Goal: Book appointment/travel/reservation

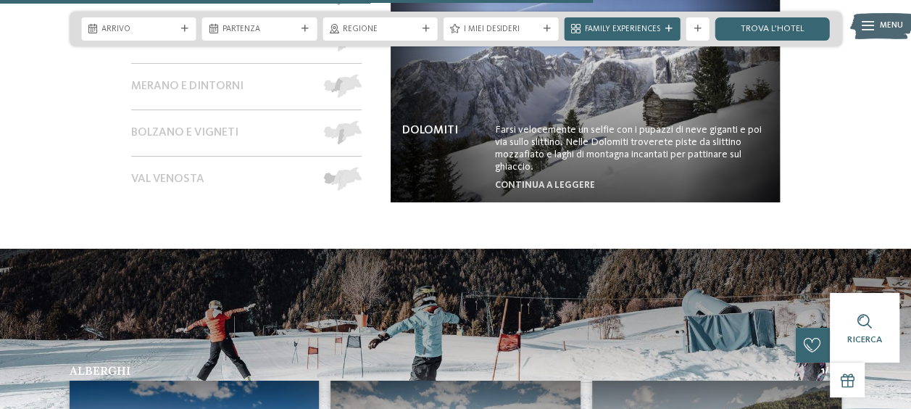
scroll to position [2175, 0]
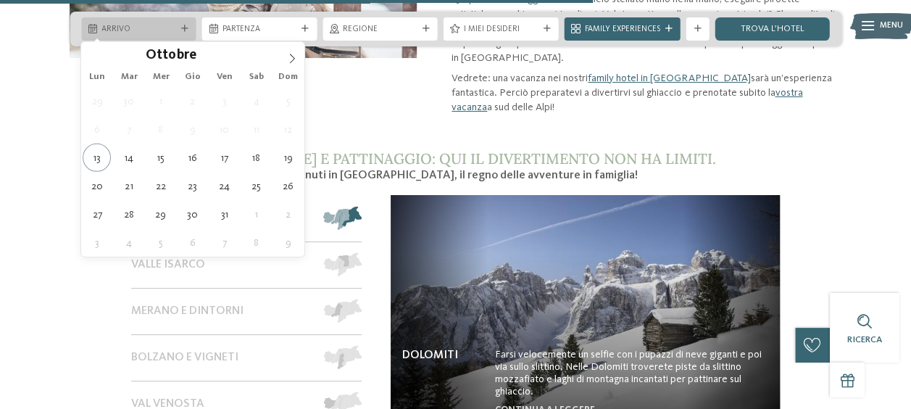
click at [152, 31] on span "Arrivo" at bounding box center [138, 30] width 75 height 12
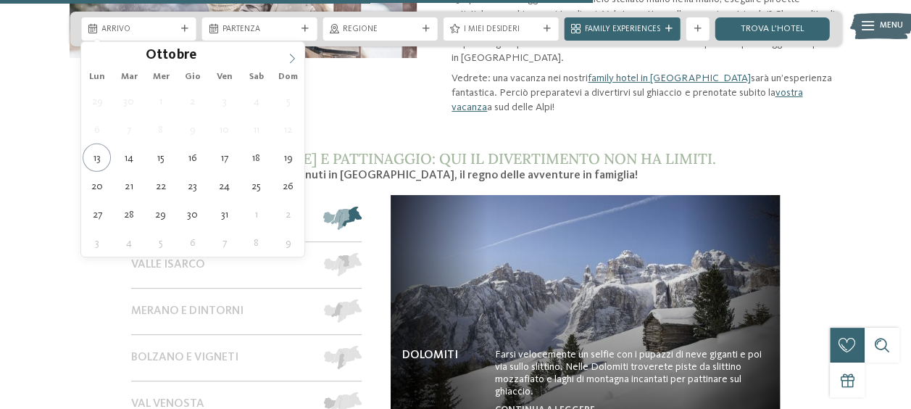
click at [290, 59] on icon at bounding box center [292, 59] width 10 height 10
type div "29.12.2025"
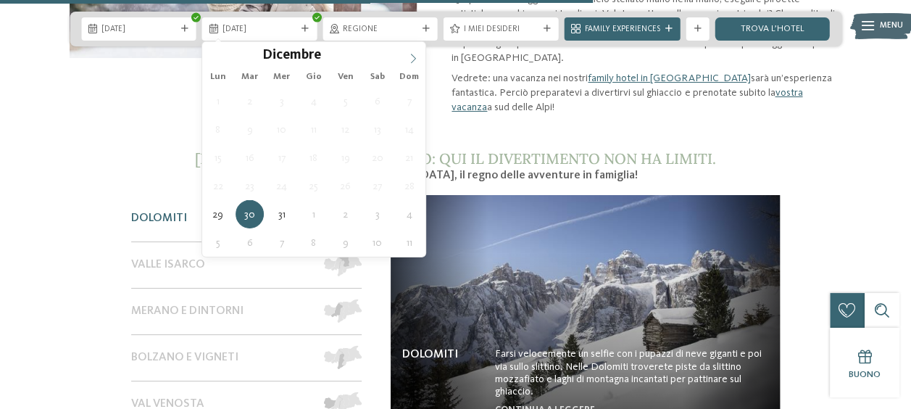
type input "****"
click at [413, 57] on icon at bounding box center [413, 59] width 10 height 10
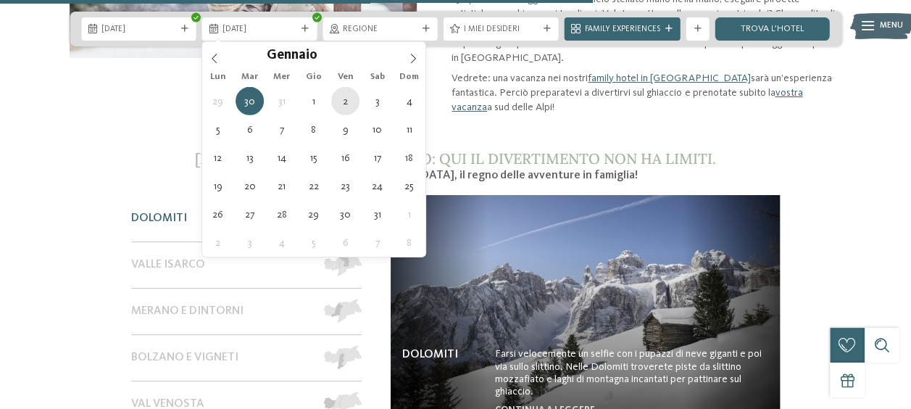
type div "02.01.2026"
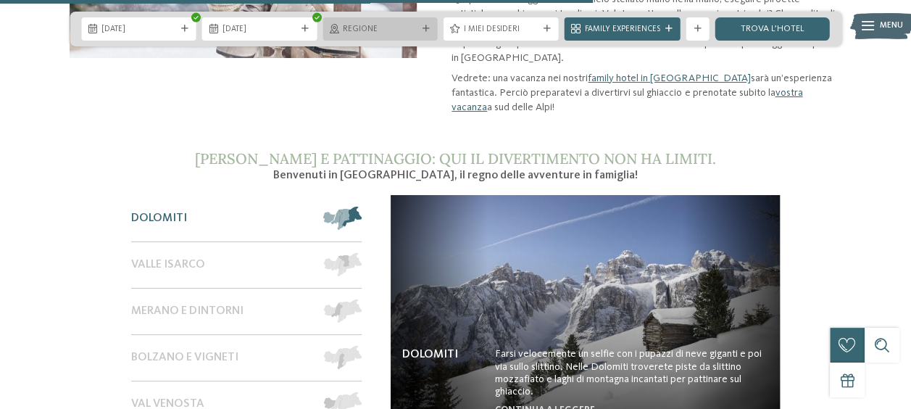
click at [426, 27] on icon at bounding box center [426, 28] width 7 height 7
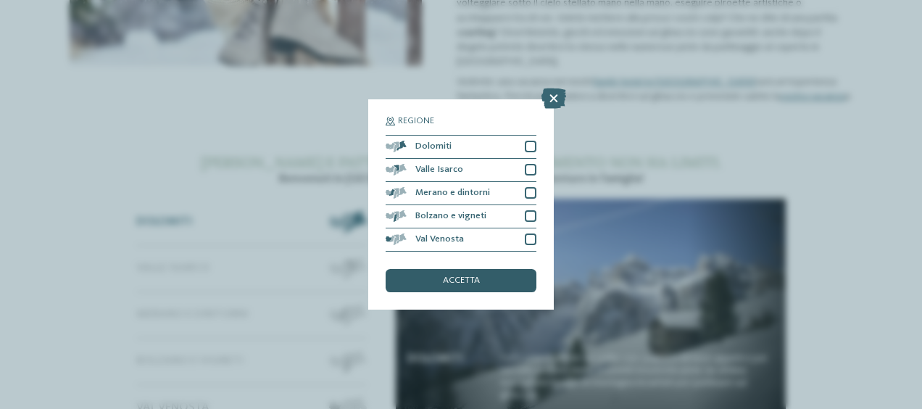
click at [500, 283] on div "accetta" at bounding box center [461, 280] width 151 height 23
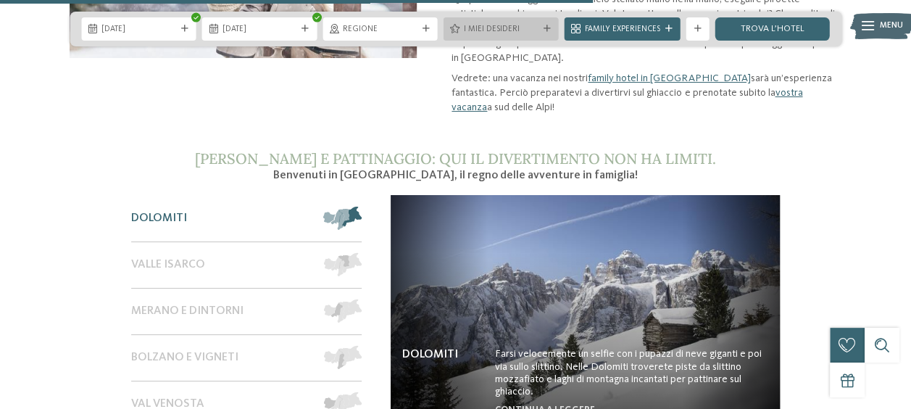
click at [555, 32] on div "I miei desideri" at bounding box center [501, 28] width 115 height 23
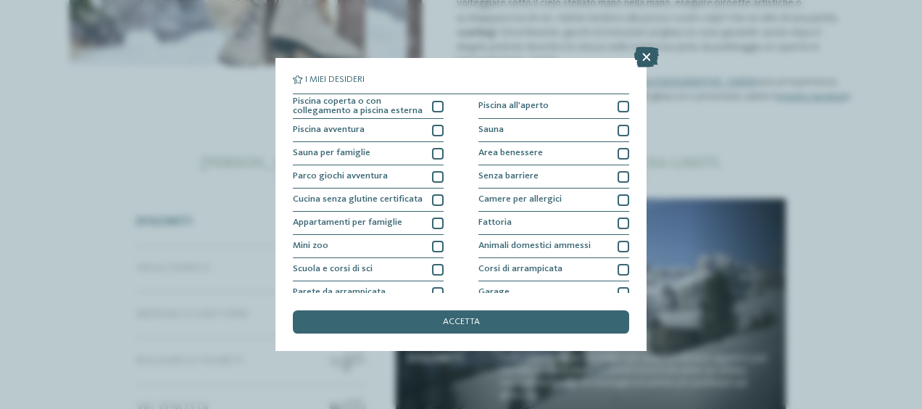
click at [644, 59] on icon at bounding box center [646, 57] width 25 height 20
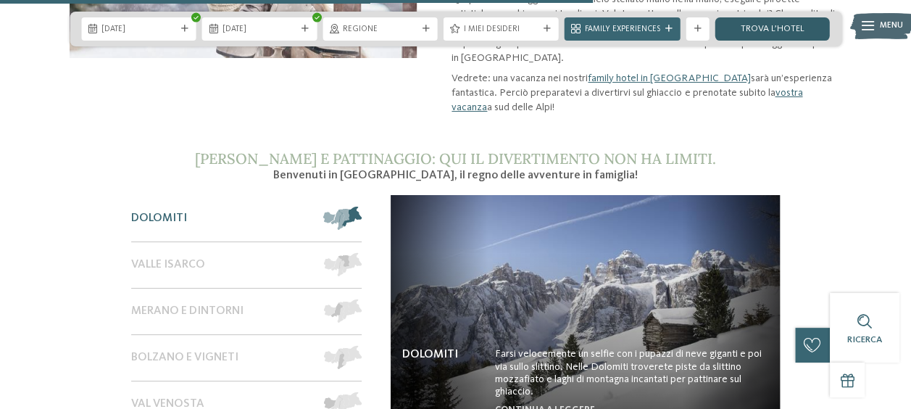
click at [755, 28] on link "trova l’hotel" at bounding box center [772, 28] width 115 height 23
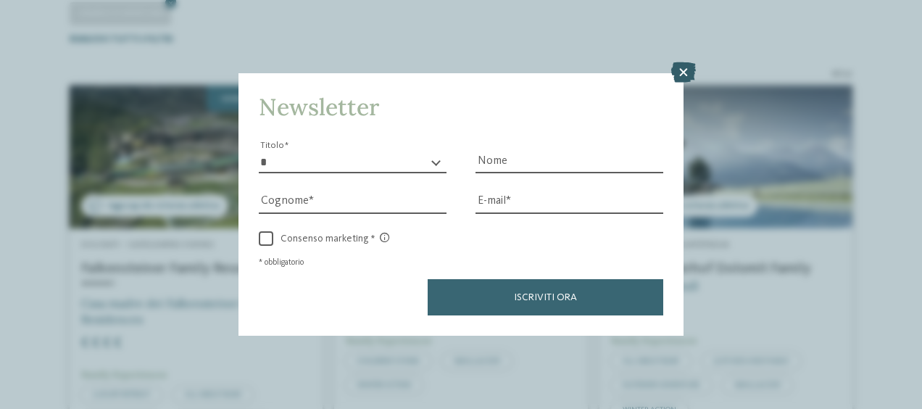
click at [684, 70] on icon at bounding box center [683, 72] width 25 height 20
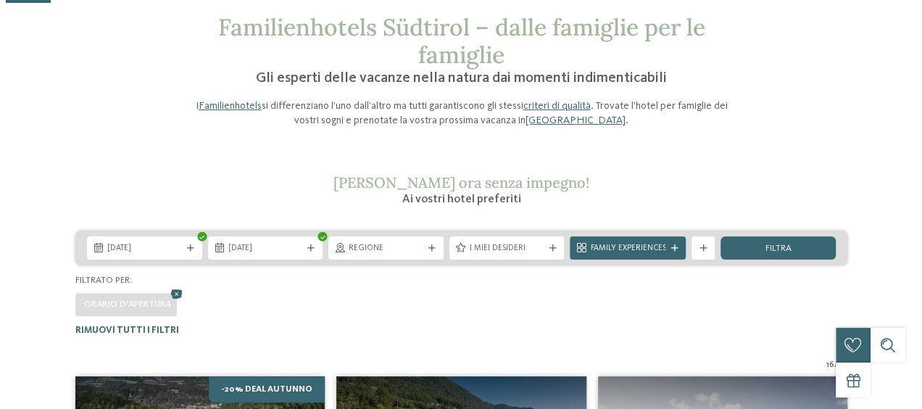
scroll to position [145, 0]
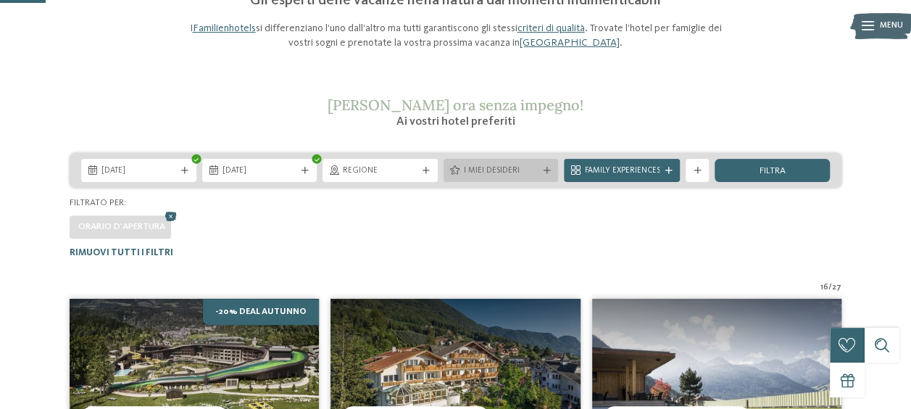
click at [545, 171] on icon at bounding box center [546, 170] width 7 height 7
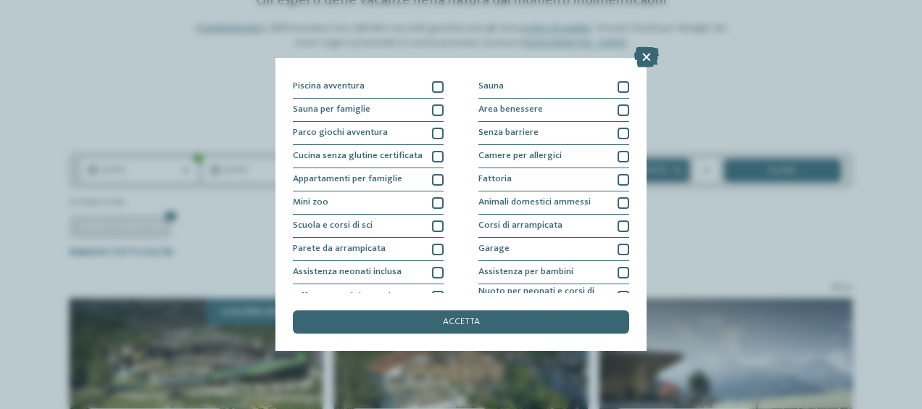
scroll to position [72, 0]
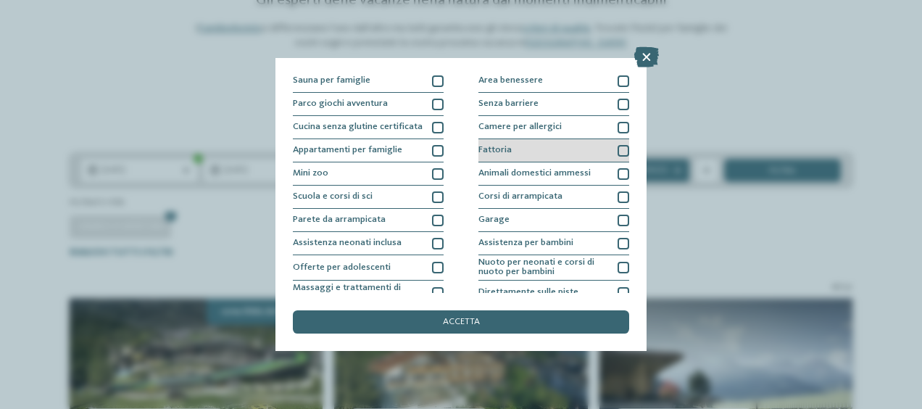
click at [618, 152] on div at bounding box center [624, 151] width 12 height 12
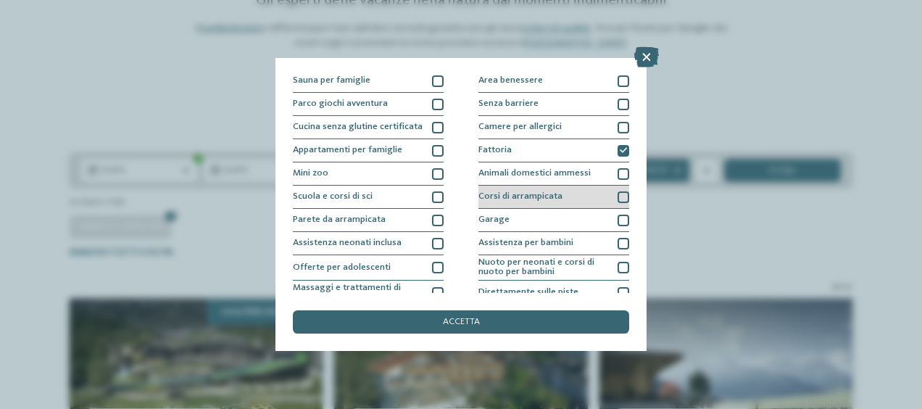
scroll to position [145, 0]
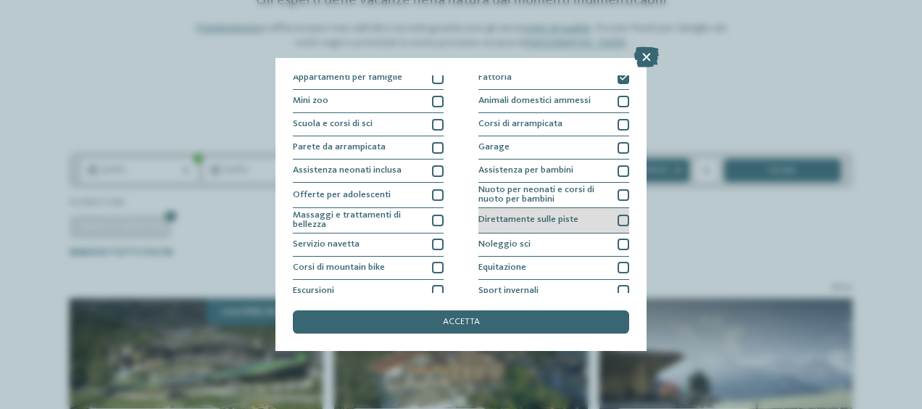
click at [618, 215] on div at bounding box center [624, 221] width 12 height 12
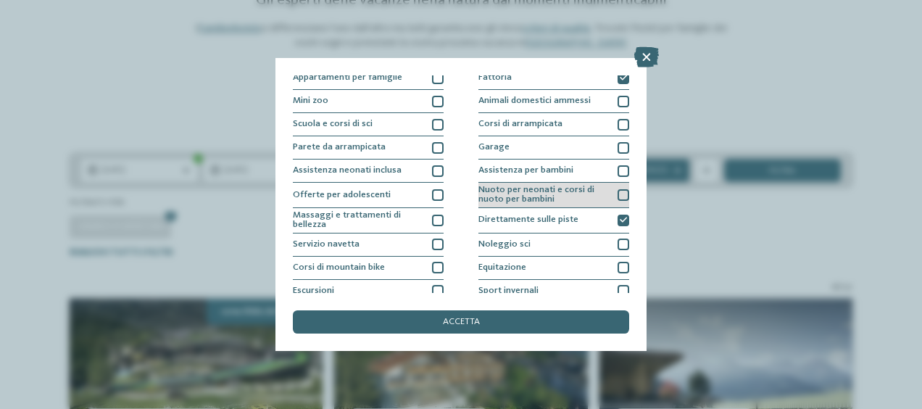
scroll to position [200, 0]
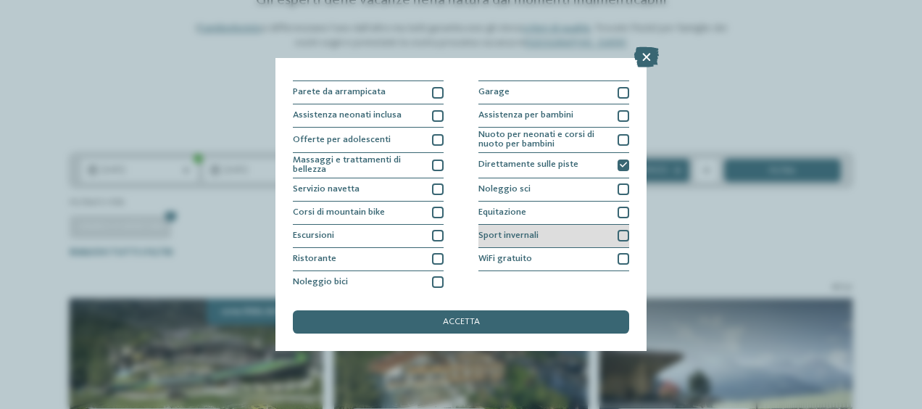
click at [618, 230] on div at bounding box center [624, 236] width 12 height 12
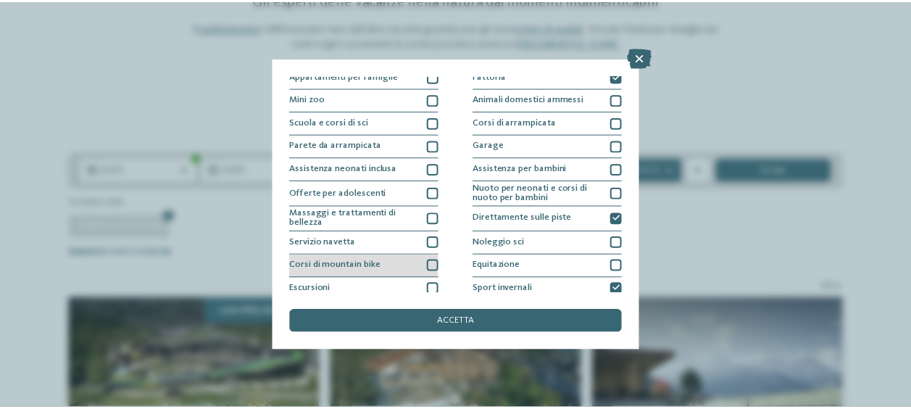
scroll to position [128, 0]
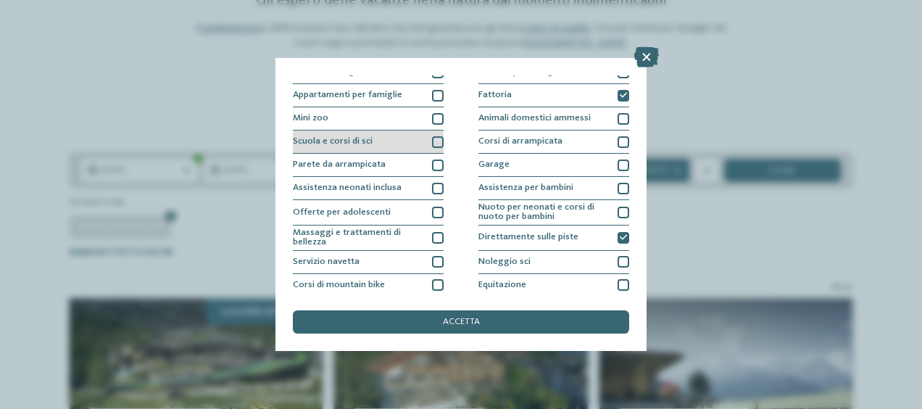
click at [434, 144] on div at bounding box center [438, 142] width 12 height 12
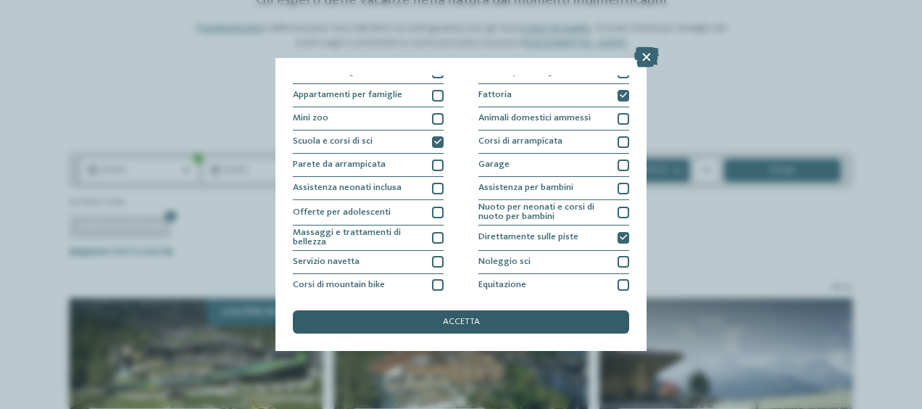
click at [449, 322] on span "accetta" at bounding box center [461, 321] width 37 height 9
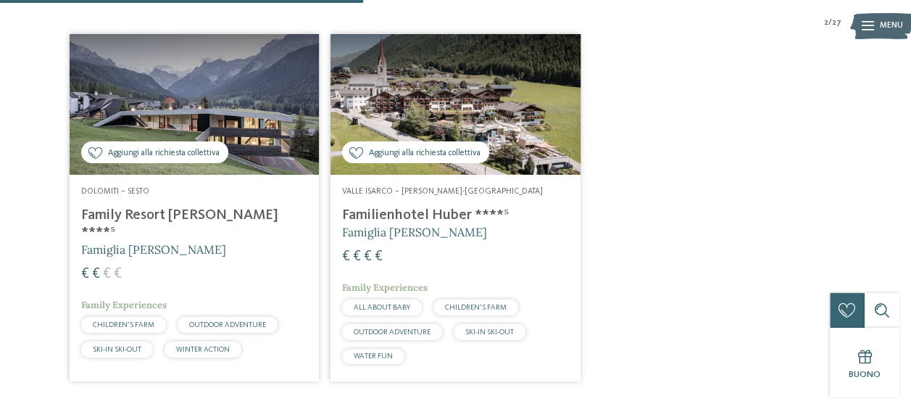
scroll to position [431, 0]
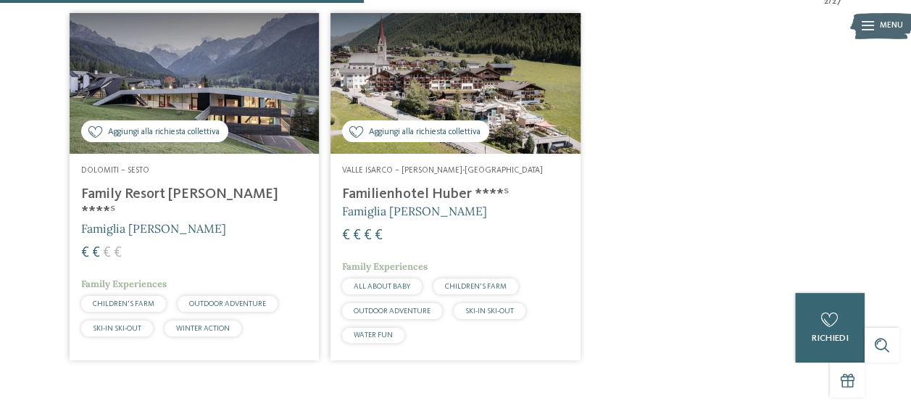
click at [157, 199] on h4 "Family Resort [PERSON_NAME] ****ˢ" at bounding box center [194, 203] width 226 height 35
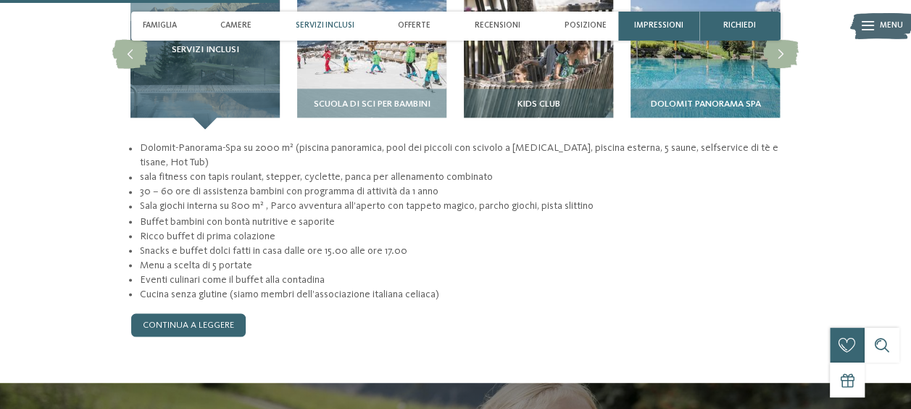
scroll to position [1160, 0]
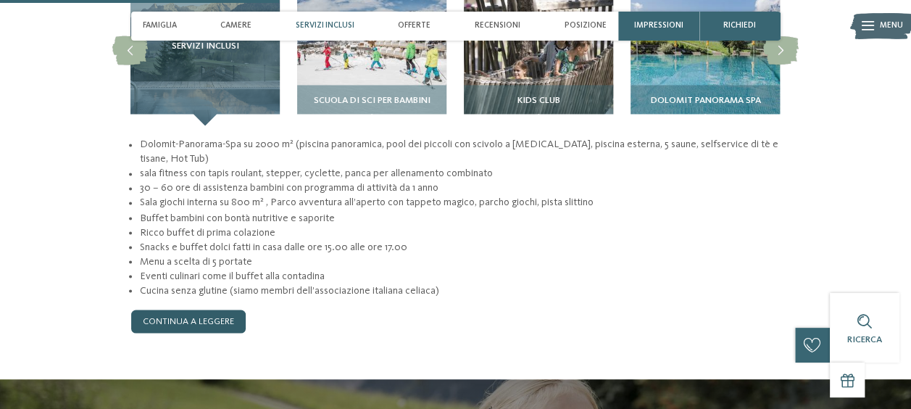
click at [217, 310] on link "continua a leggere" at bounding box center [188, 321] width 115 height 23
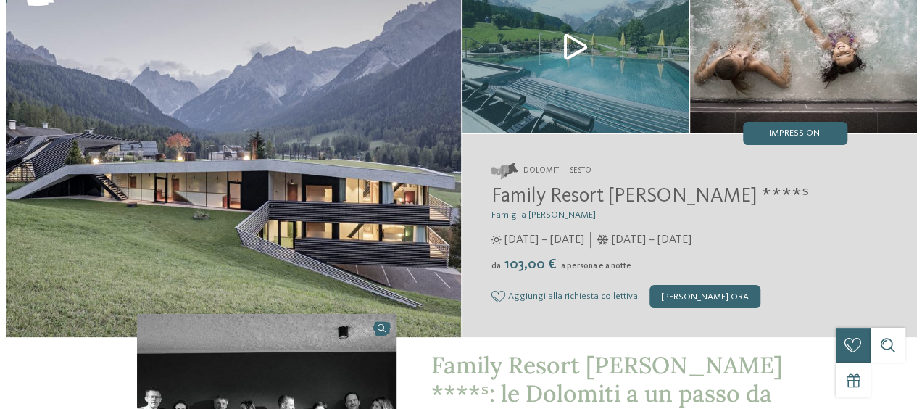
scroll to position [0, 0]
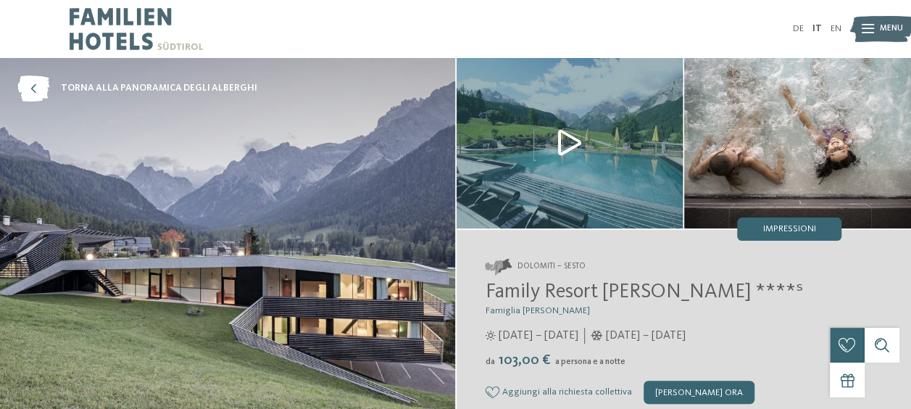
click at [566, 146] on img at bounding box center [570, 143] width 227 height 170
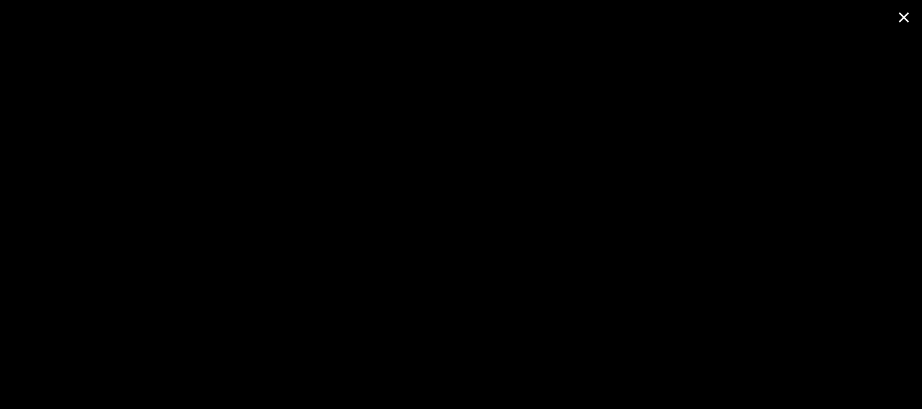
click at [910, 14] on span at bounding box center [904, 17] width 36 height 34
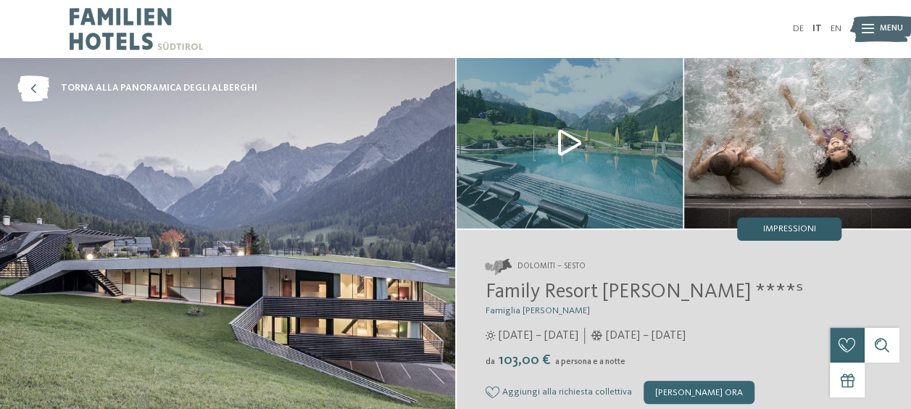
click at [799, 222] on div "Impressioni" at bounding box center [789, 228] width 104 height 23
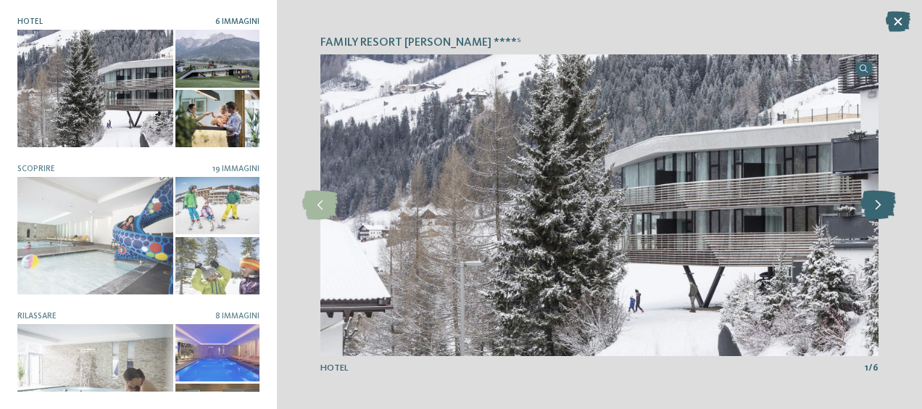
click at [887, 207] on icon at bounding box center [878, 205] width 36 height 29
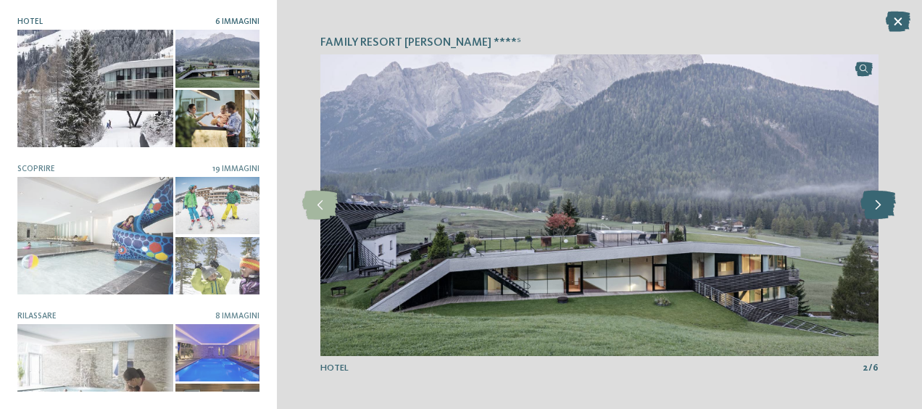
click at [890, 206] on icon at bounding box center [878, 205] width 36 height 29
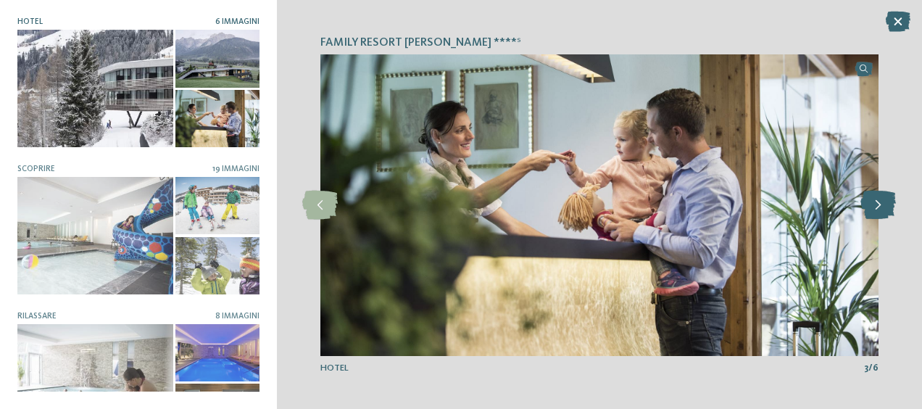
click at [890, 206] on icon at bounding box center [878, 205] width 36 height 29
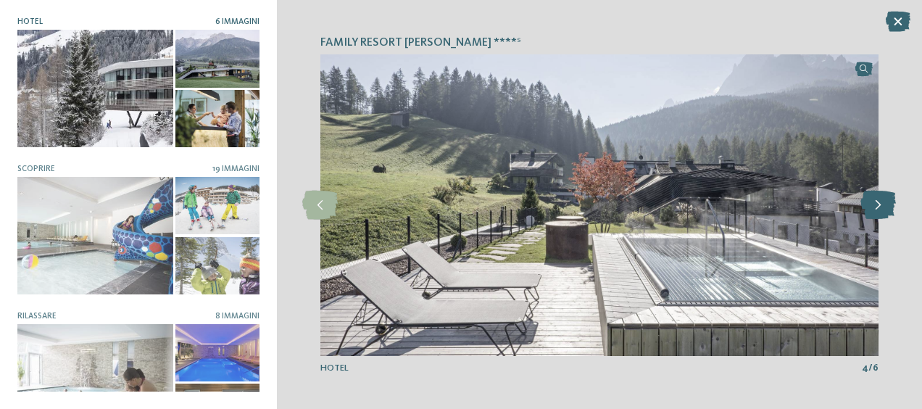
click at [890, 206] on icon at bounding box center [878, 205] width 36 height 29
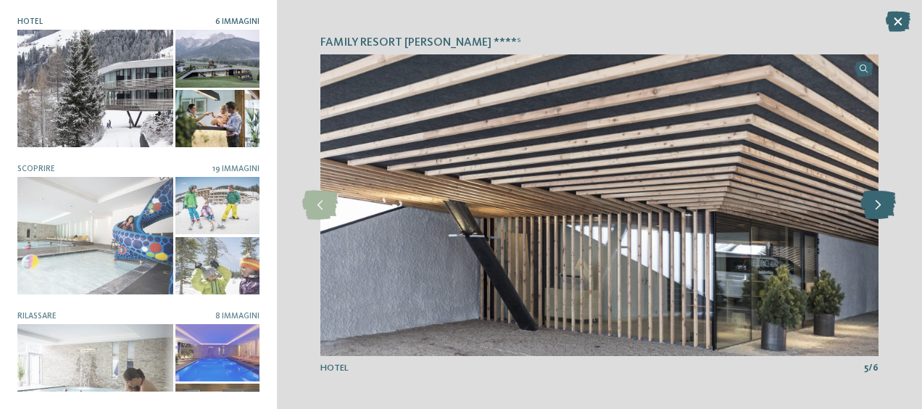
click at [890, 206] on icon at bounding box center [878, 205] width 36 height 29
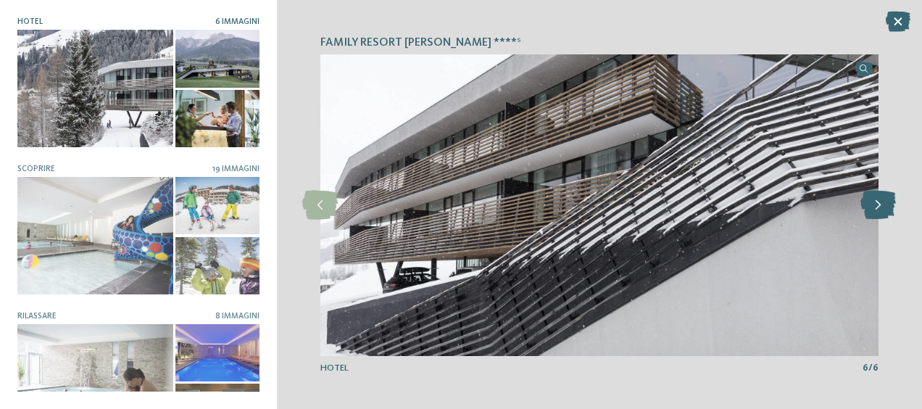
click at [889, 209] on icon at bounding box center [878, 205] width 36 height 29
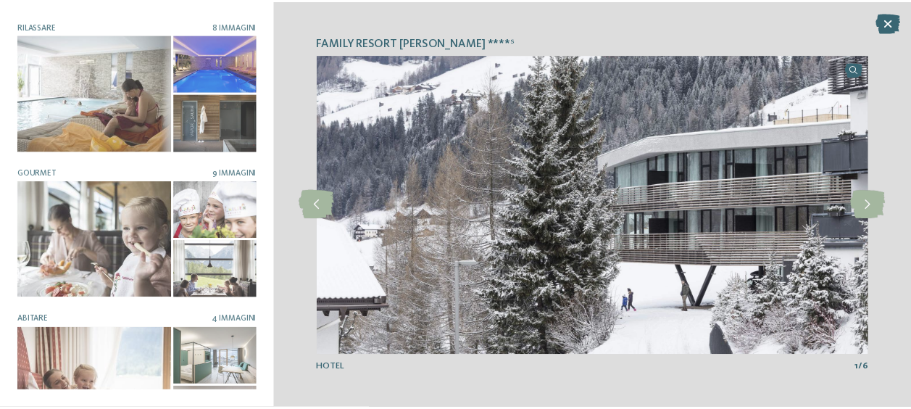
scroll to position [326, 0]
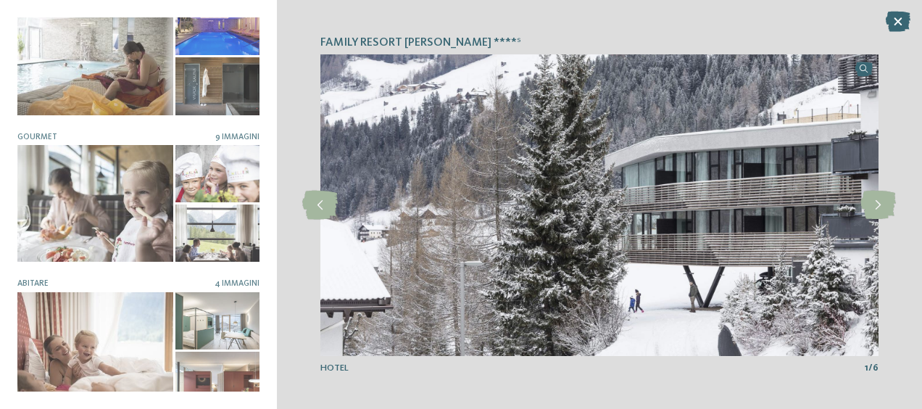
click at [897, 18] on icon at bounding box center [898, 22] width 25 height 20
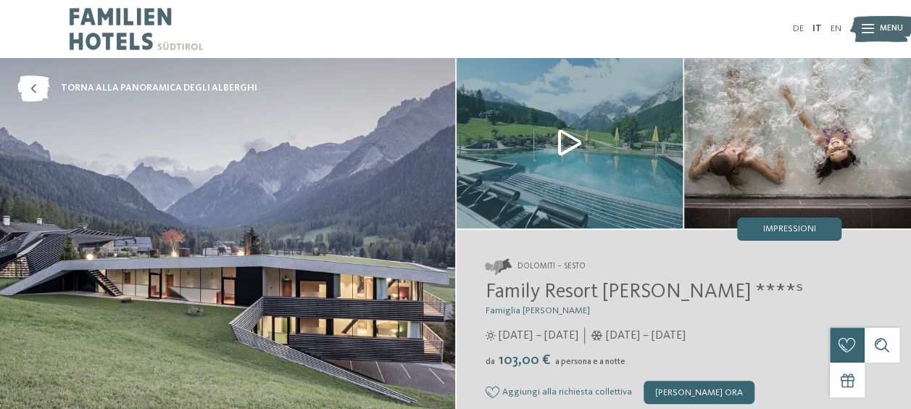
scroll to position [72, 0]
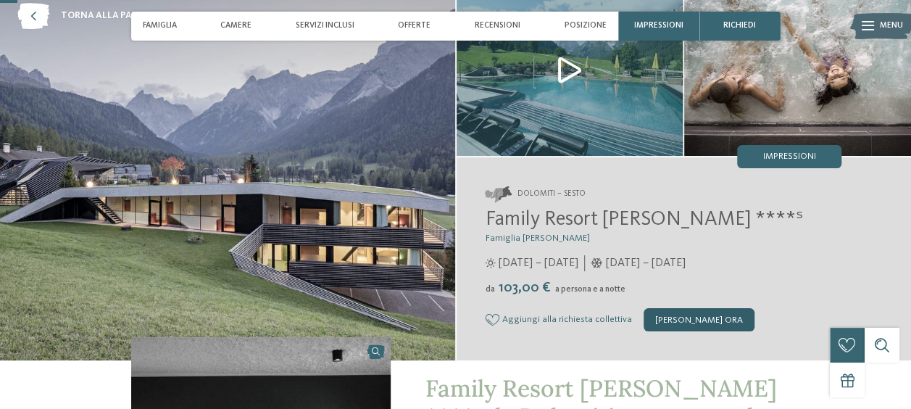
click at [663, 312] on div "[PERSON_NAME] ora" at bounding box center [699, 319] width 111 height 23
